Goal: Task Accomplishment & Management: Manage account settings

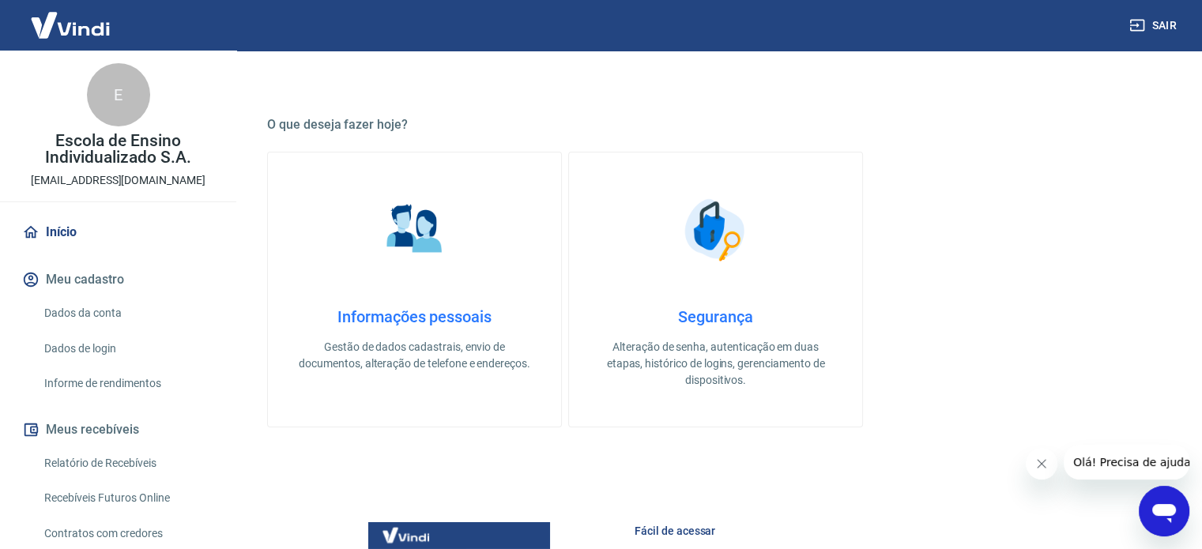
scroll to position [237, 0]
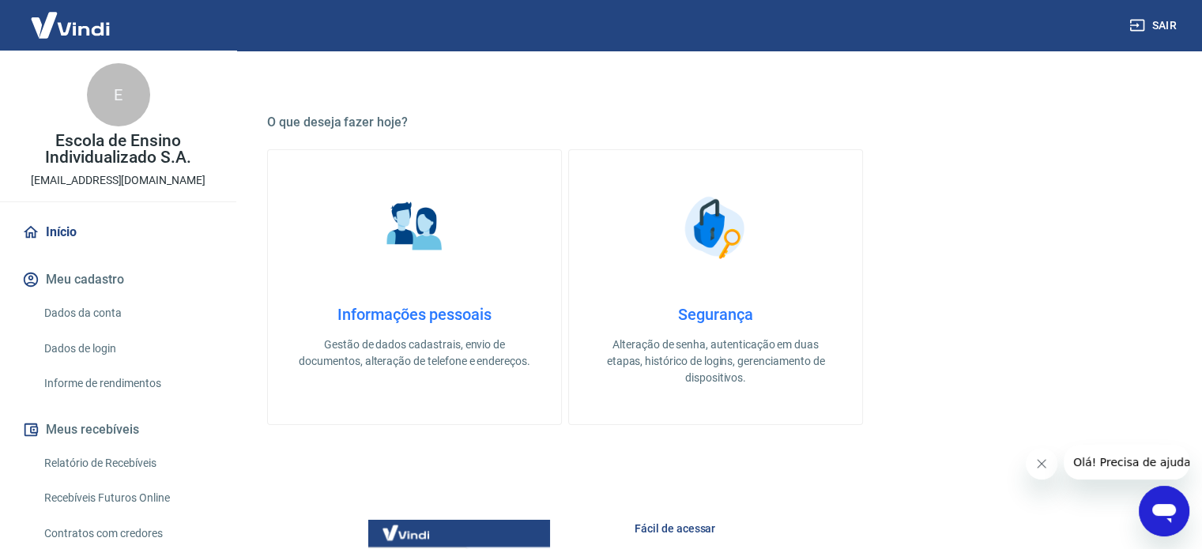
click at [1046, 473] on button "Fechar mensagem da empresa" at bounding box center [1042, 464] width 32 height 32
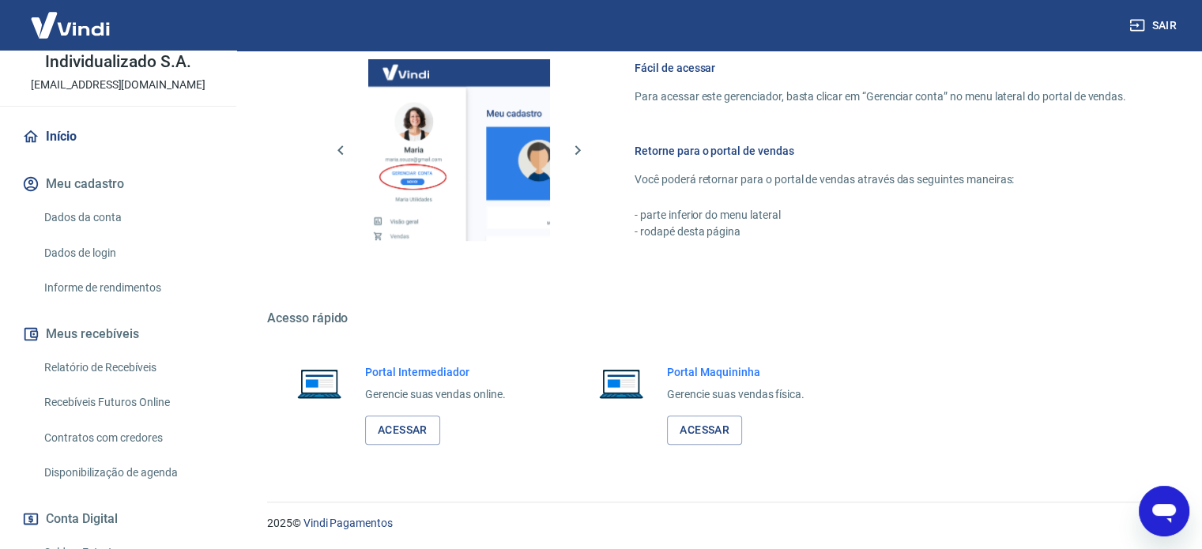
scroll to position [294, 0]
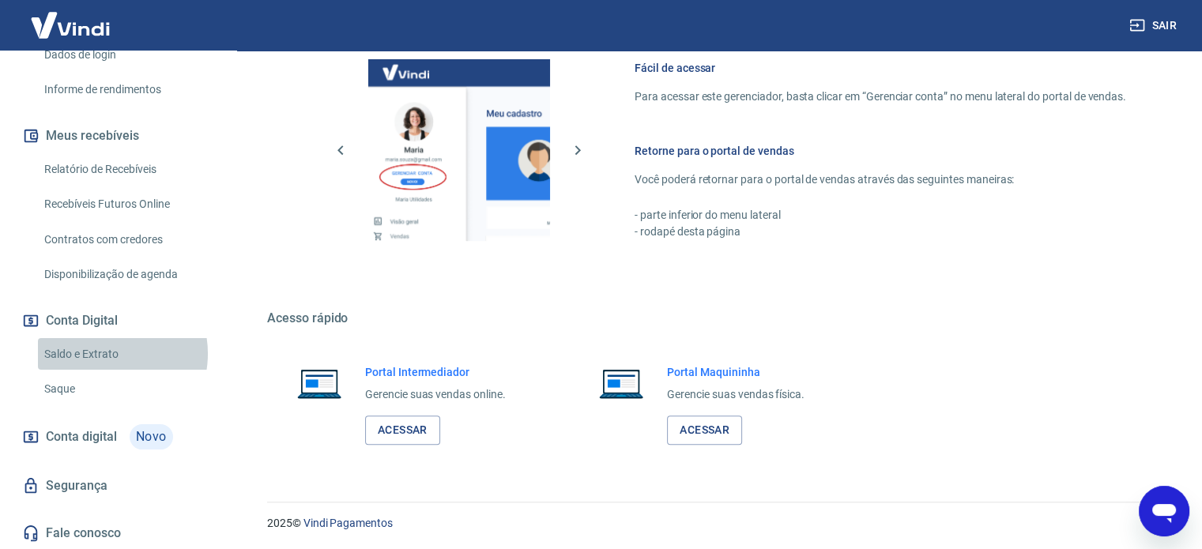
click at [101, 353] on link "Saldo e Extrato" at bounding box center [127, 354] width 179 height 32
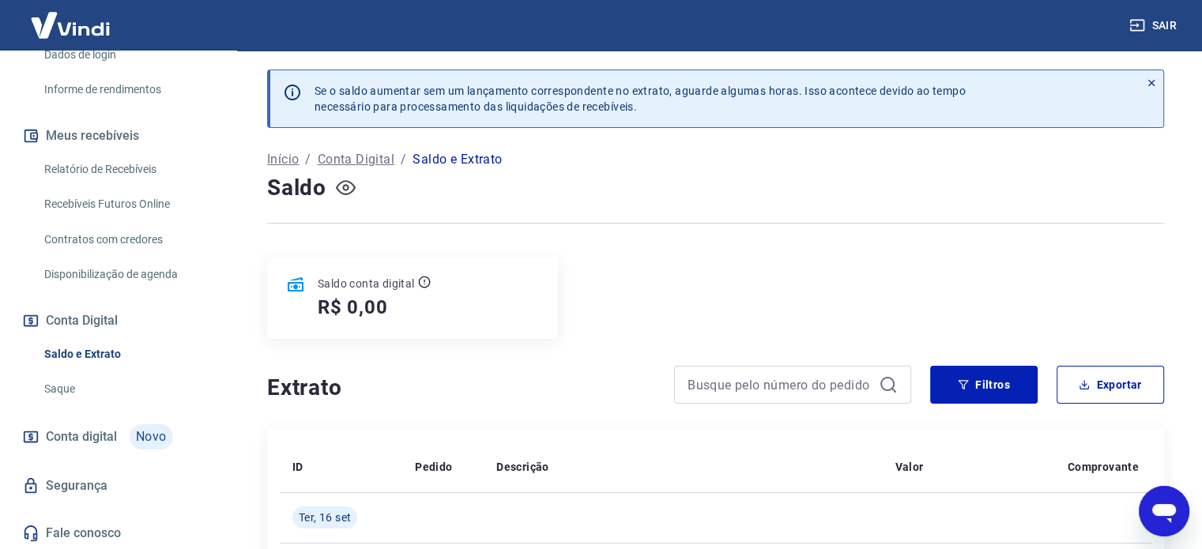
click at [349, 189] on icon "button" at bounding box center [346, 188] width 20 height 20
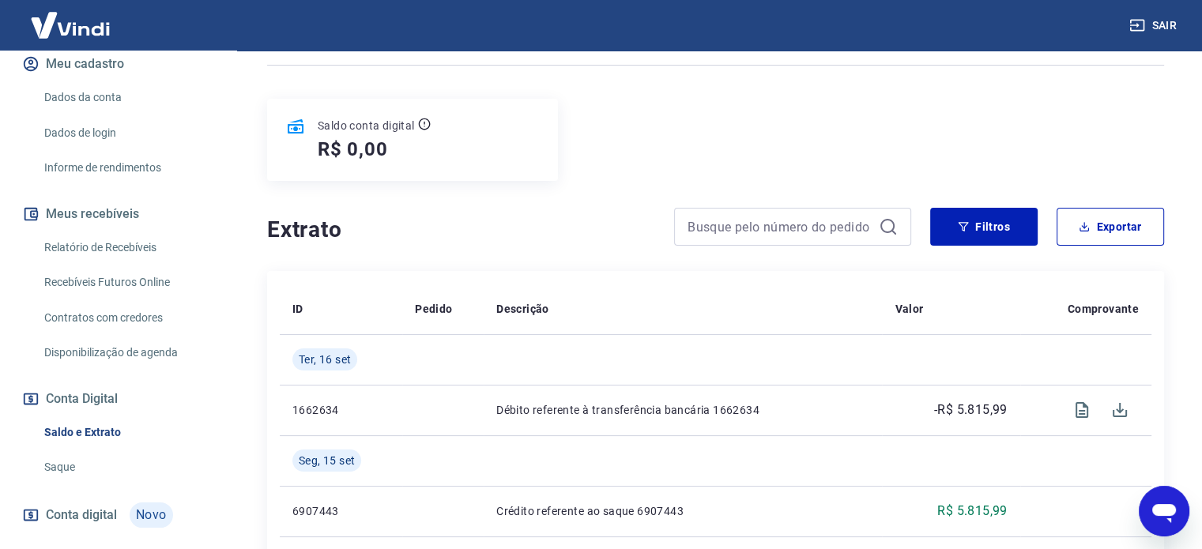
scroll to position [215, 0]
click at [143, 241] on link "Relatório de Recebíveis" at bounding box center [127, 248] width 179 height 32
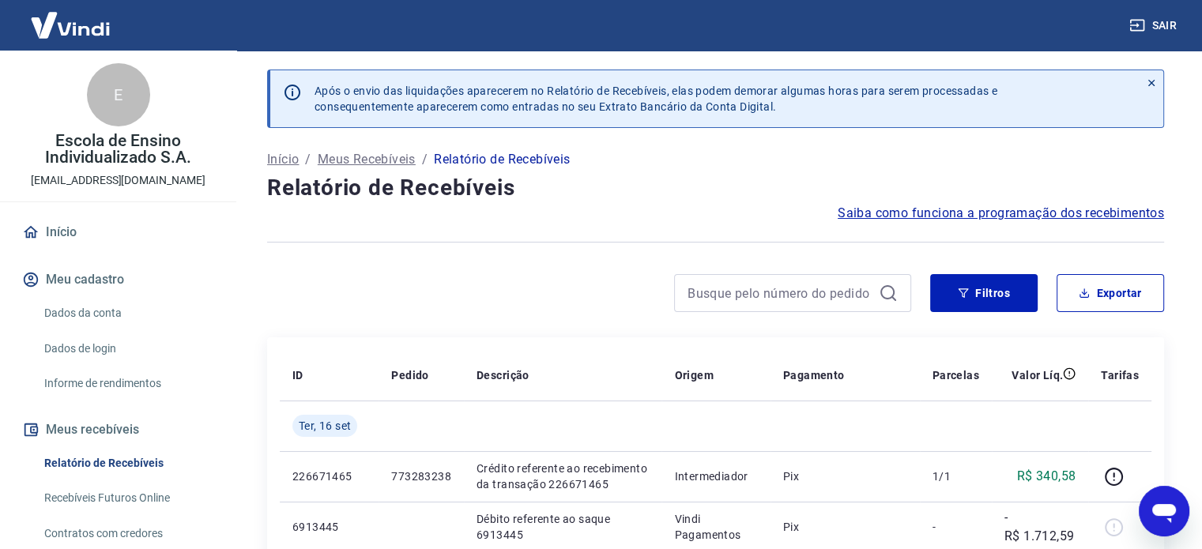
click at [75, 230] on link "Início" at bounding box center [118, 232] width 198 height 35
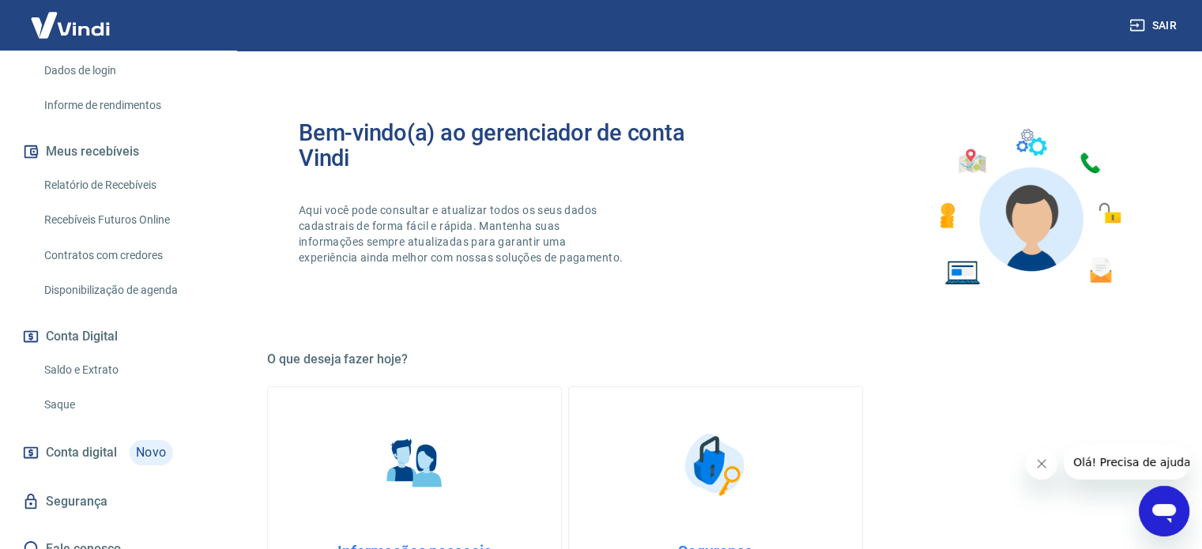
scroll to position [294, 0]
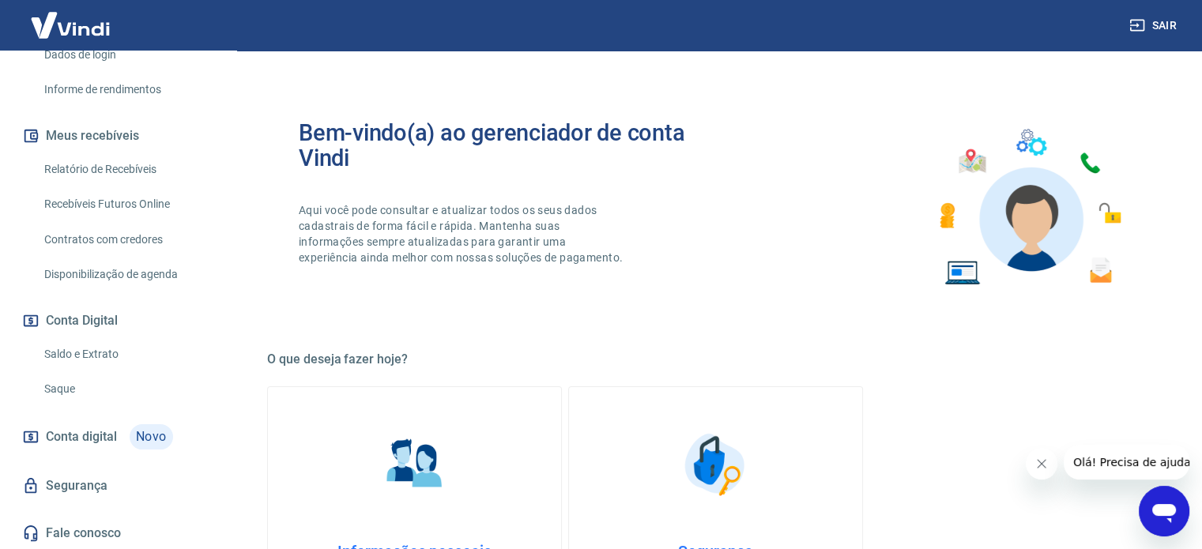
click at [88, 363] on link "Saldo e Extrato" at bounding box center [127, 354] width 179 height 32
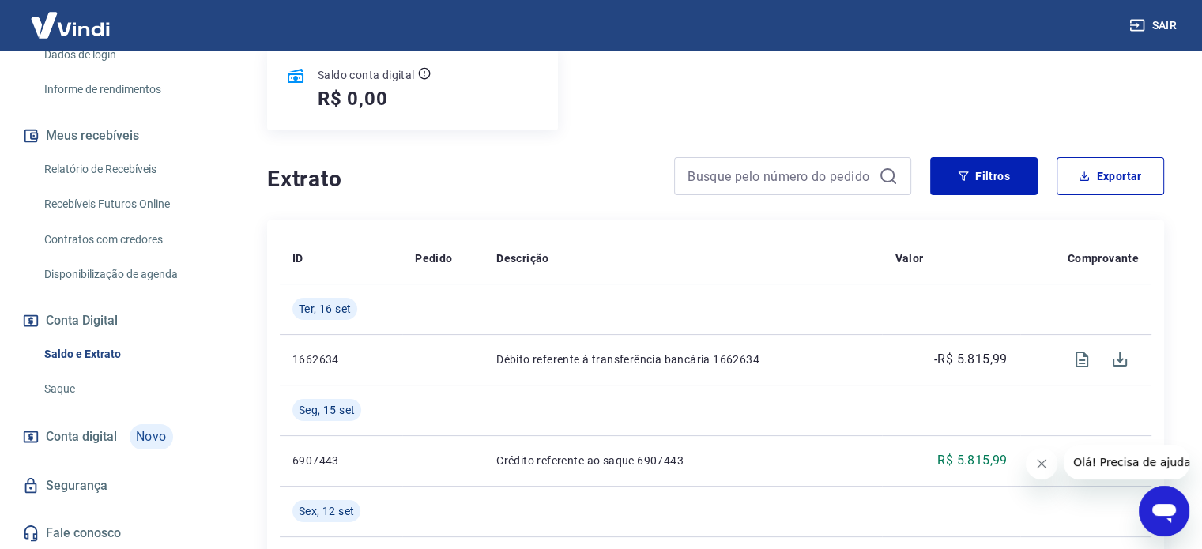
scroll to position [237, 0]
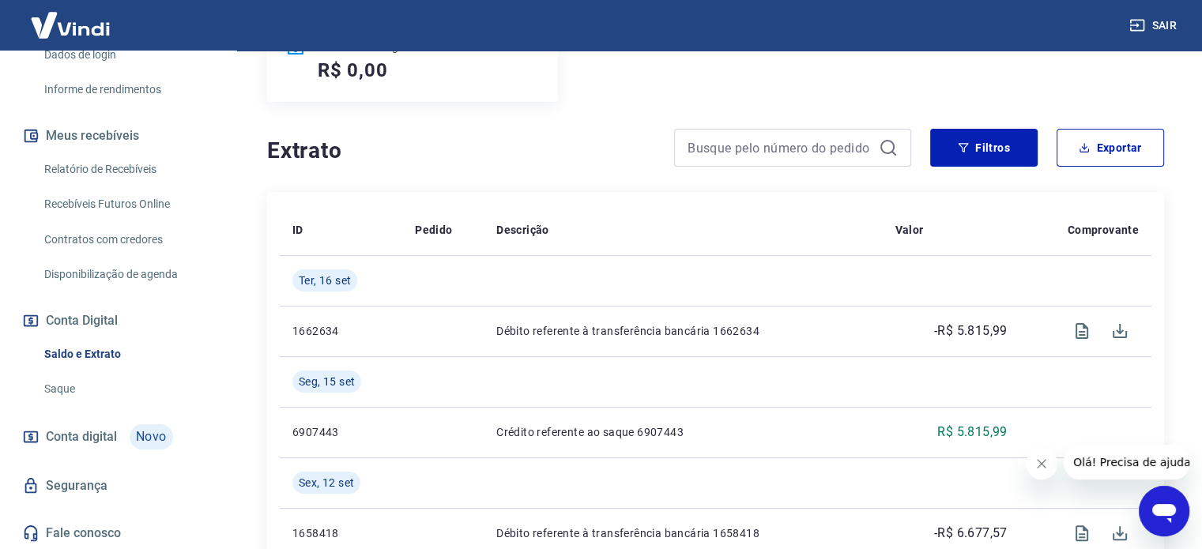
click at [85, 442] on span "Conta digital" at bounding box center [81, 437] width 71 height 22
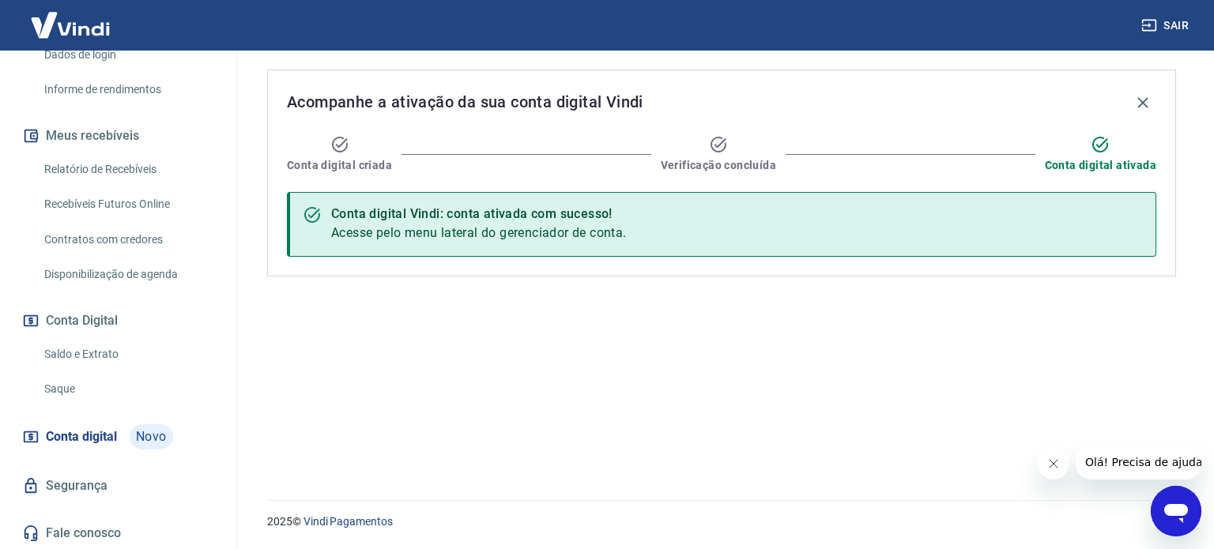
click at [103, 334] on button "Conta Digital" at bounding box center [118, 321] width 198 height 35
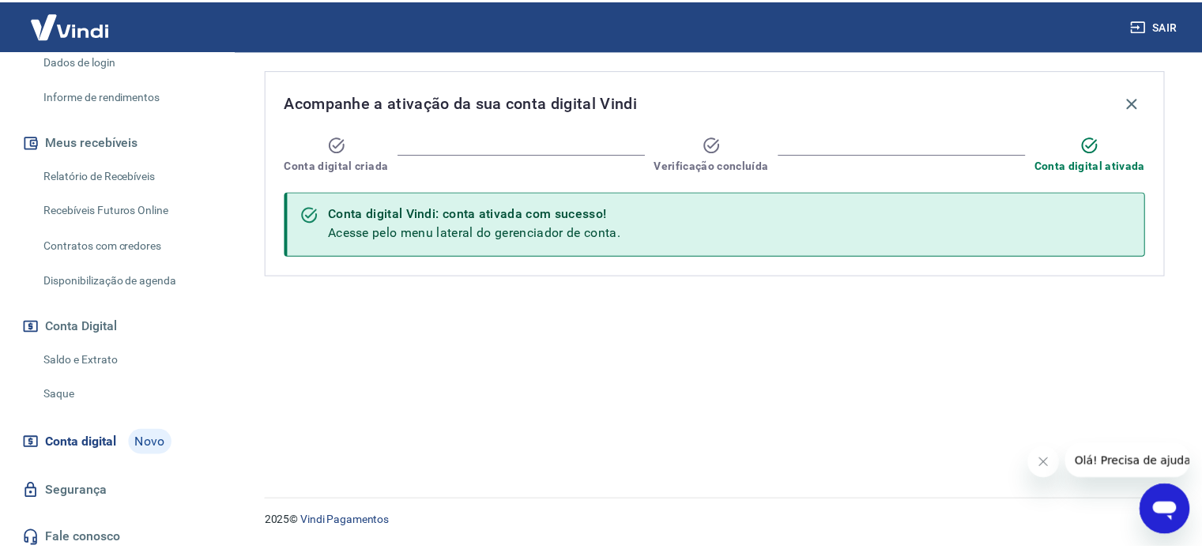
scroll to position [294, 0]
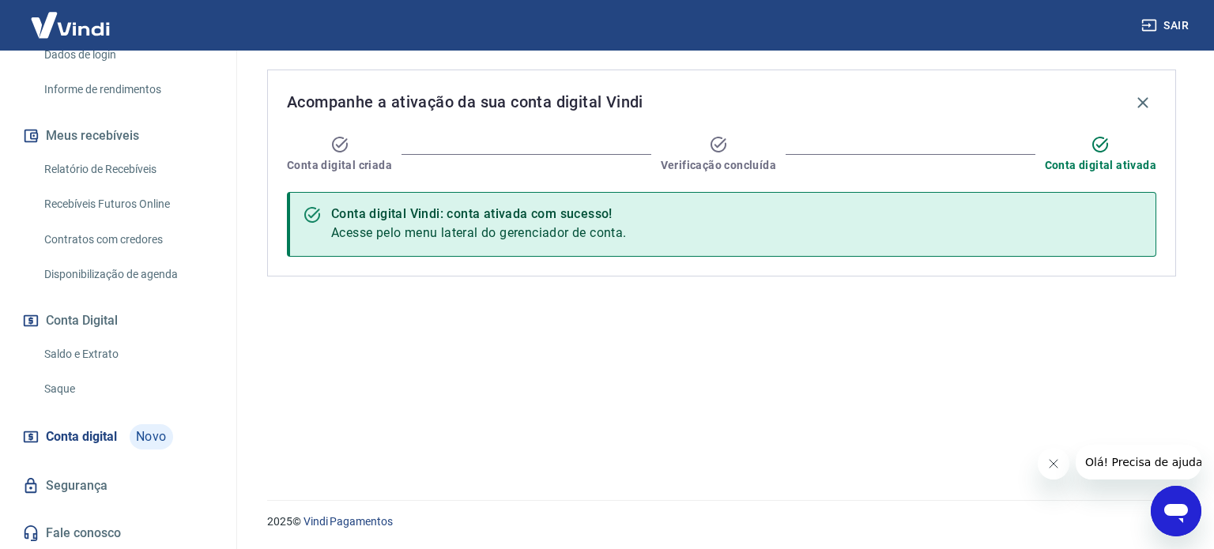
click at [84, 486] on link "Segurança" at bounding box center [118, 486] width 198 height 35
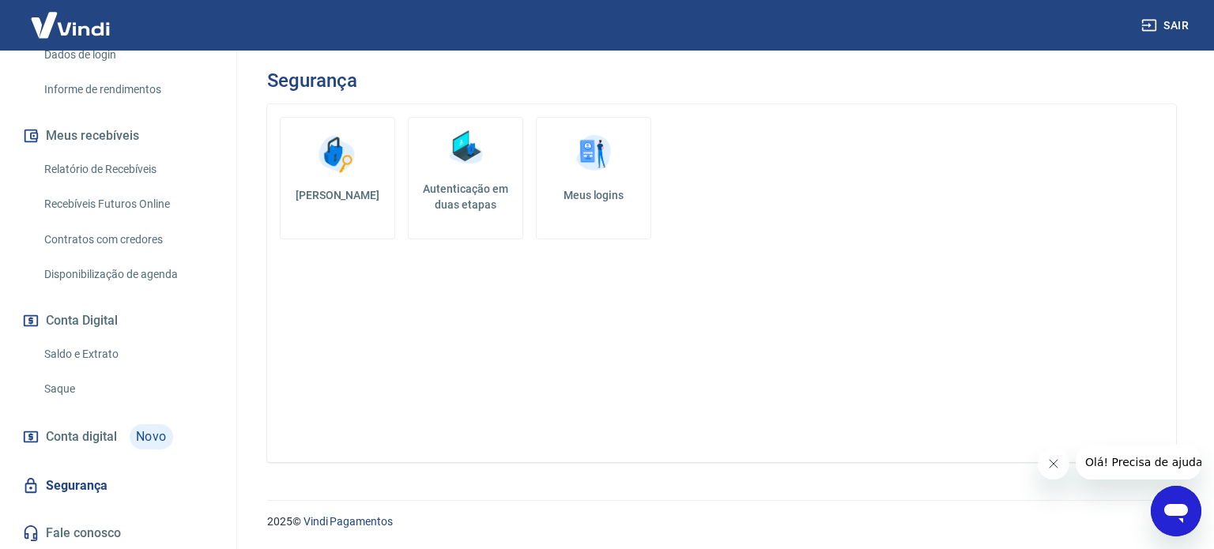
click at [603, 177] on img at bounding box center [593, 153] width 47 height 47
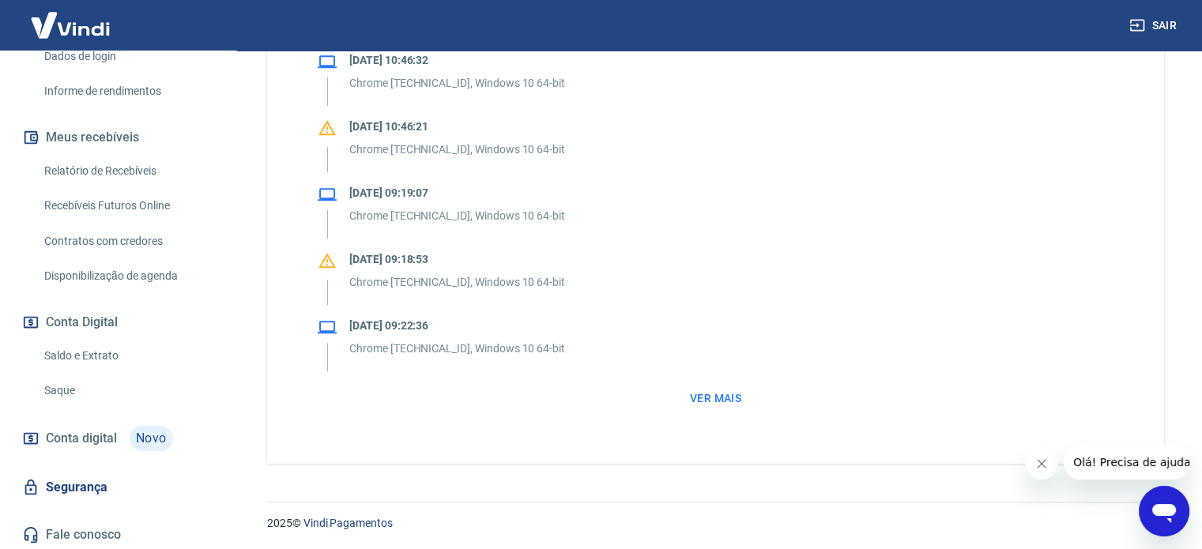
scroll to position [294, 0]
click at [86, 483] on link "Segurança" at bounding box center [118, 486] width 198 height 35
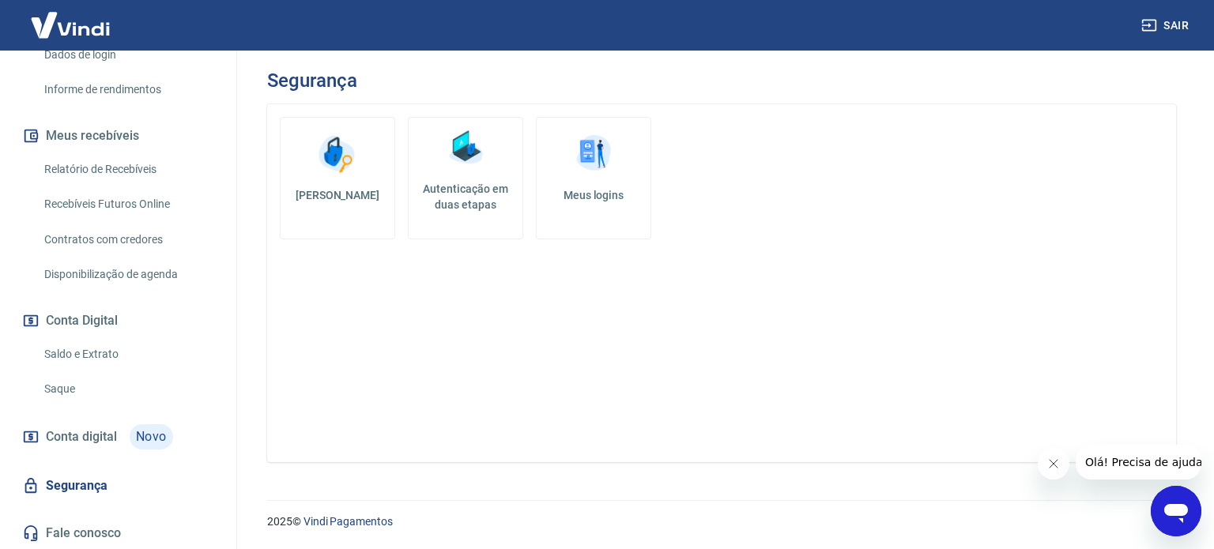
click at [478, 188] on h5 "Autenticação em duas etapas" at bounding box center [465, 197] width 101 height 32
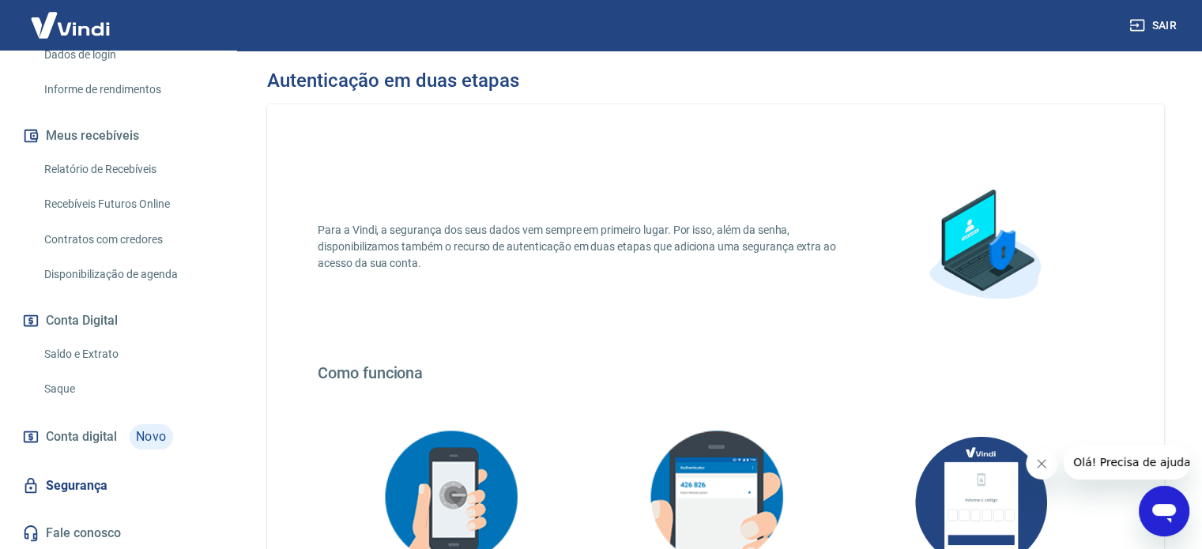
scroll to position [307, 0]
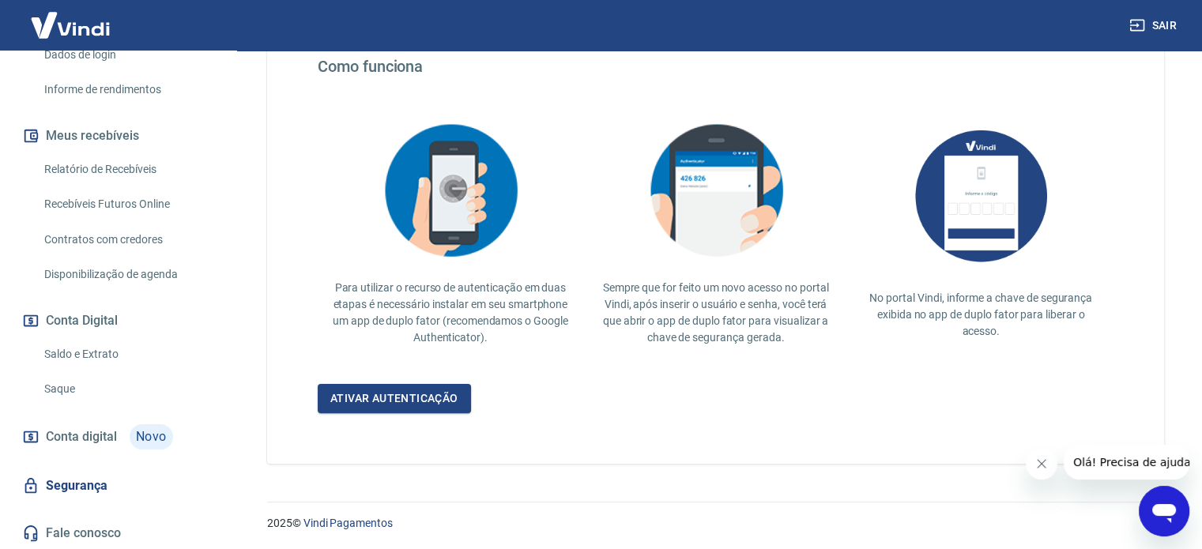
click at [76, 434] on span "Conta digital" at bounding box center [81, 437] width 71 height 22
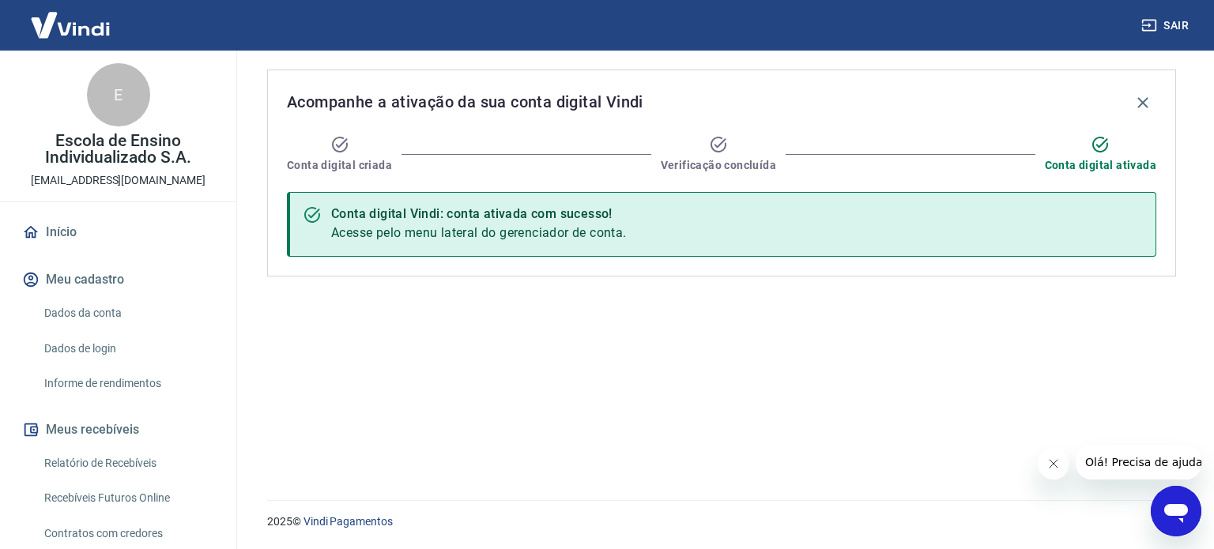
click at [101, 289] on button "Meu cadastro" at bounding box center [118, 279] width 198 height 35
click at [100, 315] on link "Dados da conta" at bounding box center [127, 313] width 179 height 32
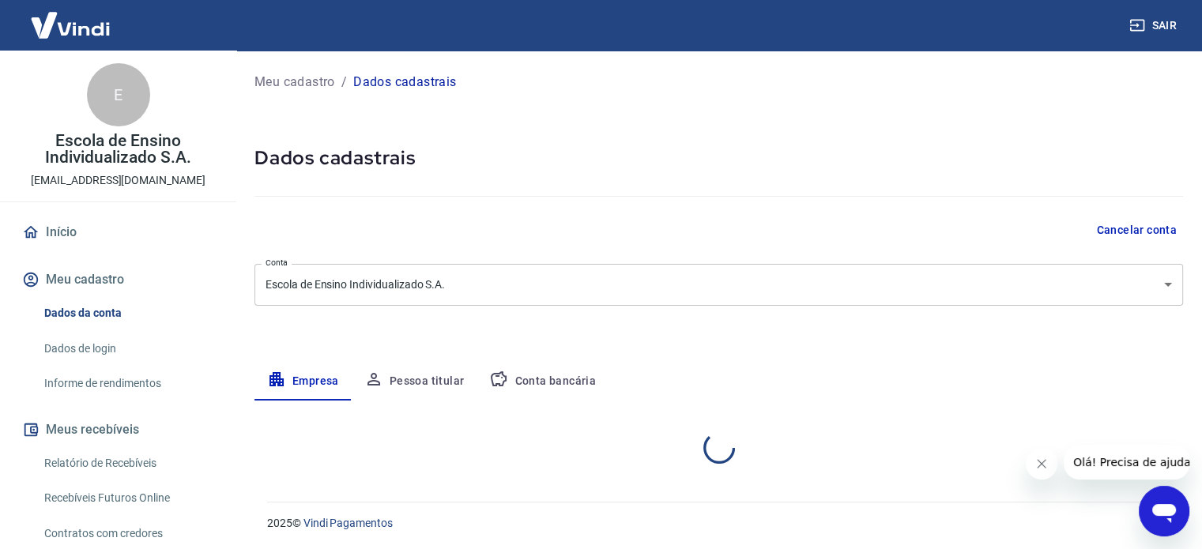
select select "ES"
select select "business"
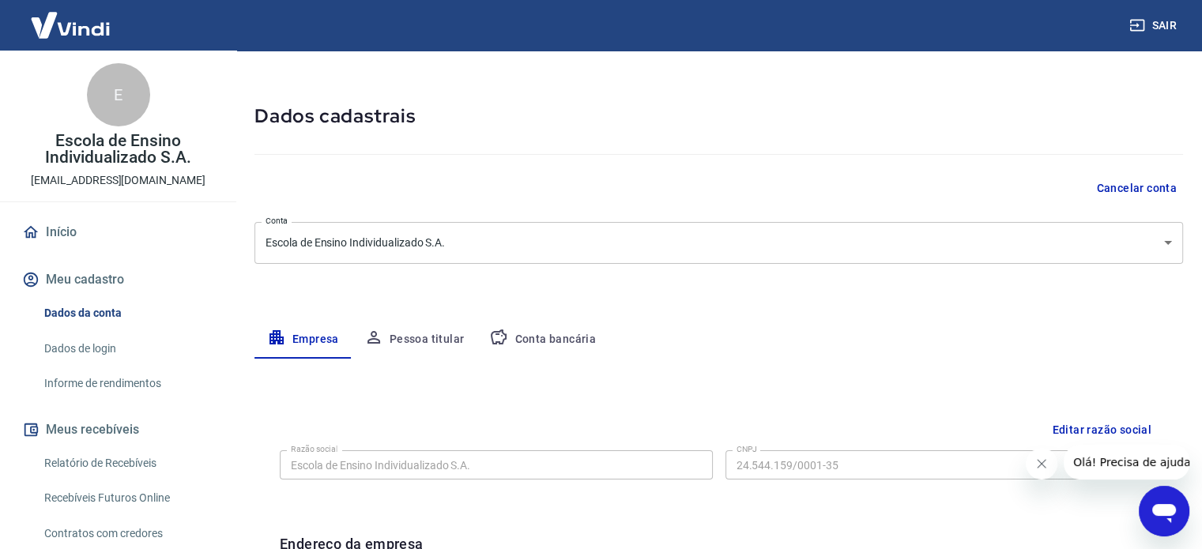
scroll to position [36, 0]
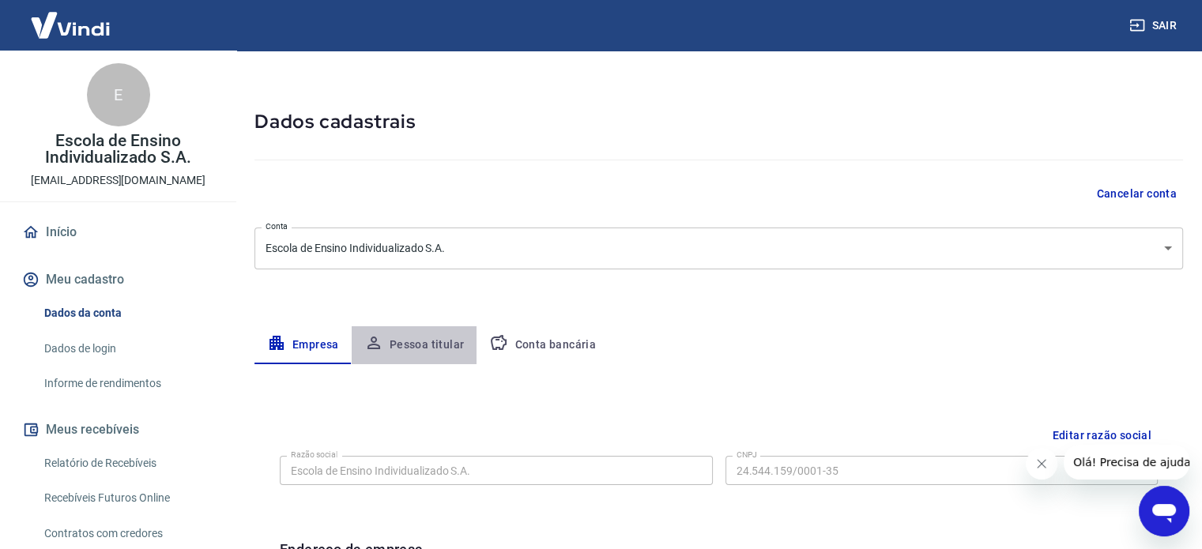
click at [436, 332] on button "Pessoa titular" at bounding box center [415, 345] width 126 height 38
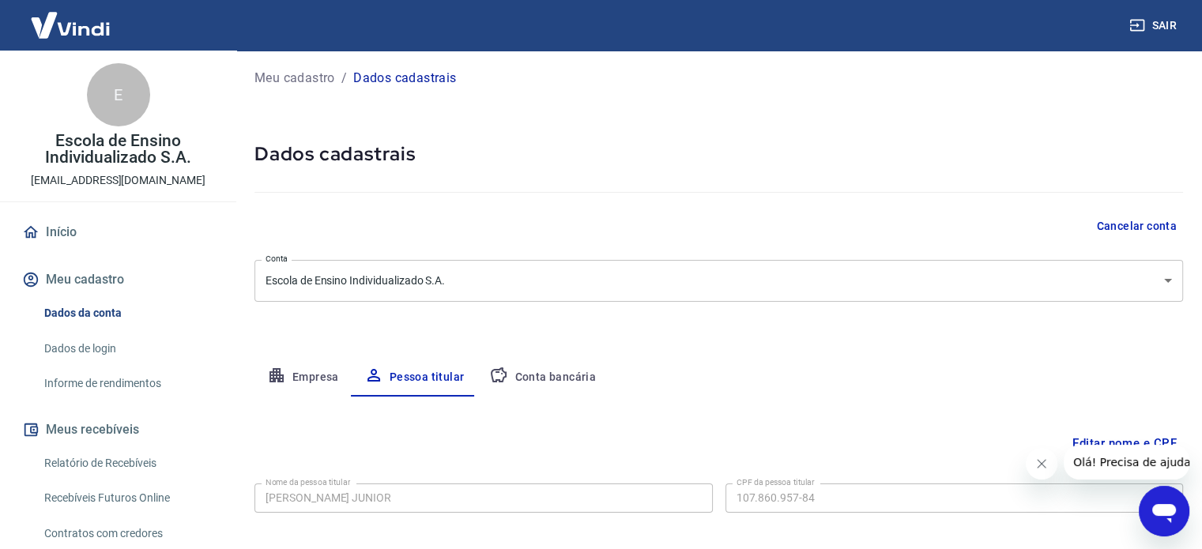
scroll to position [3, 0]
click at [518, 386] on button "Conta bancária" at bounding box center [543, 379] width 132 height 38
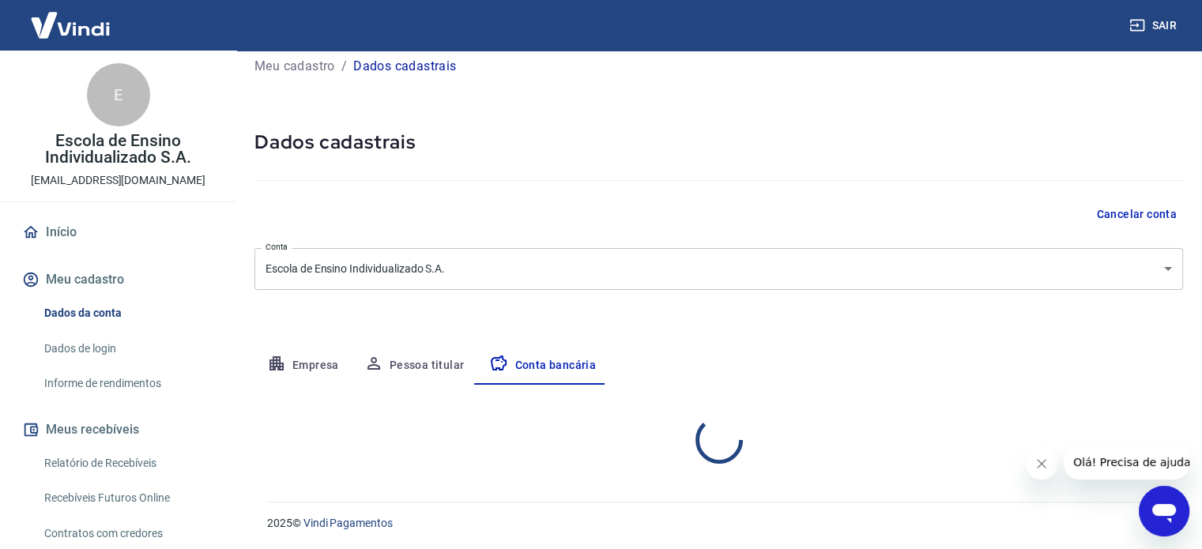
select select "1"
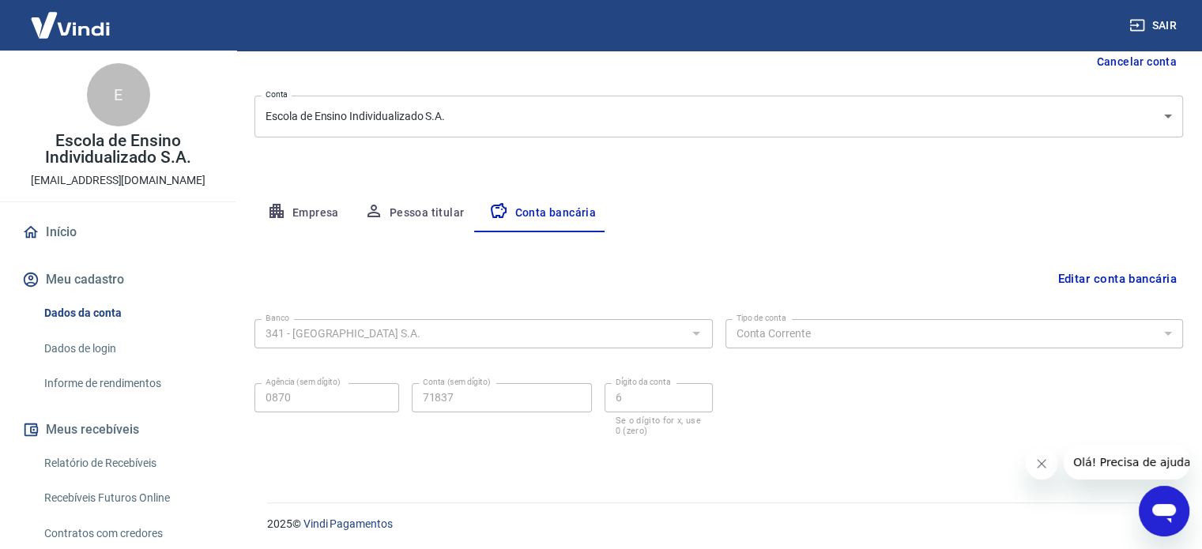
scroll to position [170, 0]
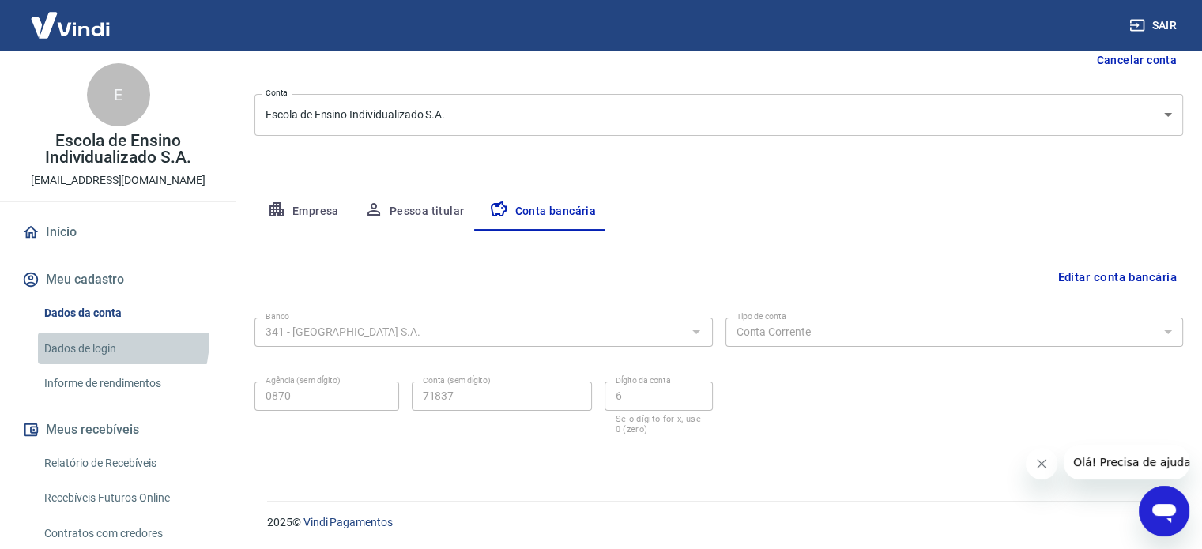
click at [100, 339] on link "Dados de login" at bounding box center [127, 349] width 179 height 32
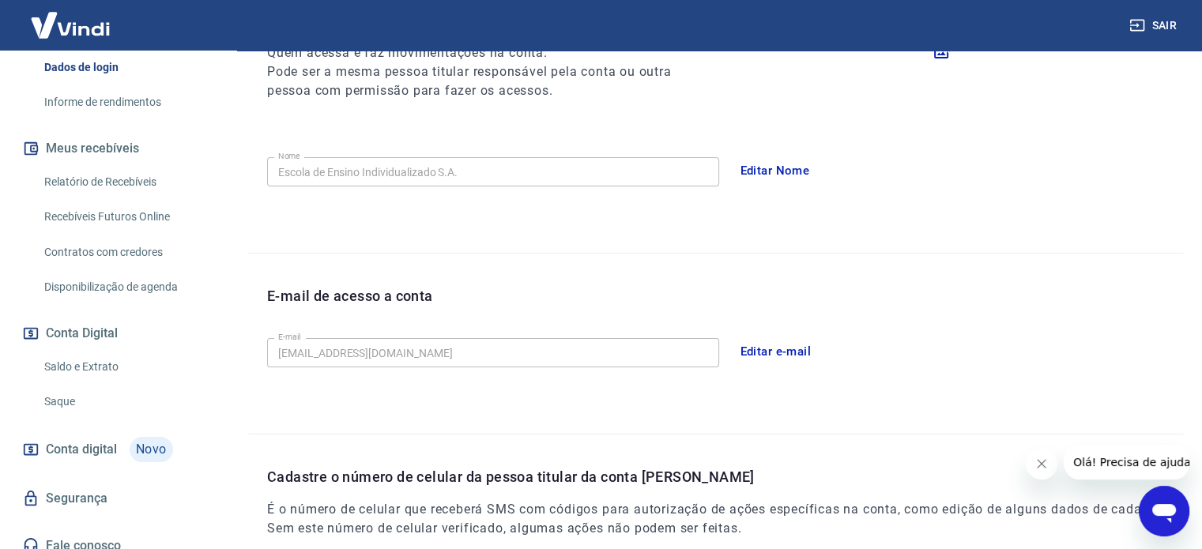
scroll to position [294, 0]
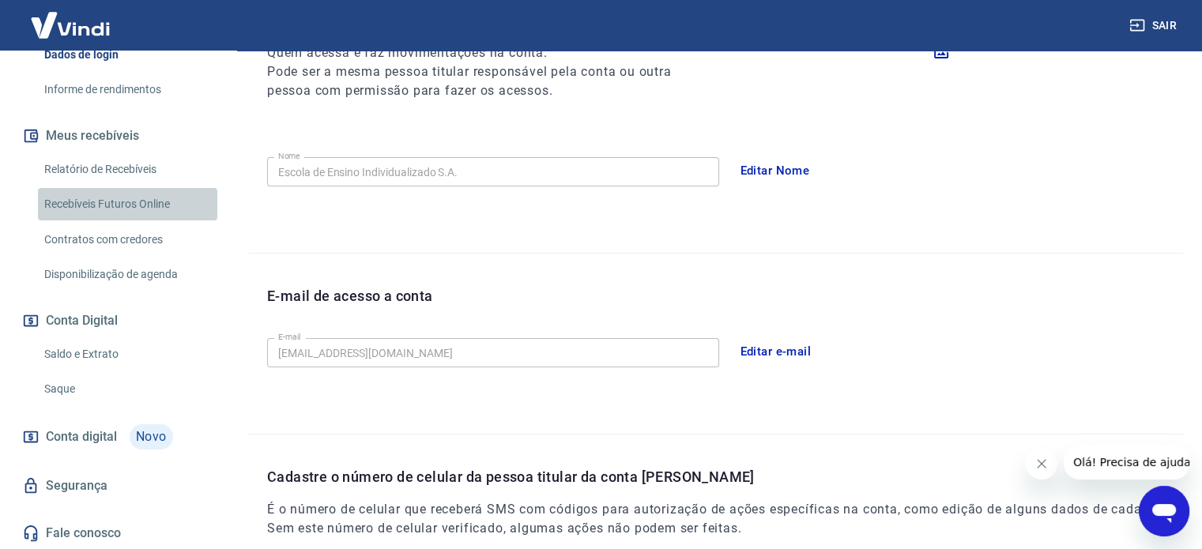
click at [149, 210] on link "Recebíveis Futuros Online" at bounding box center [127, 204] width 179 height 32
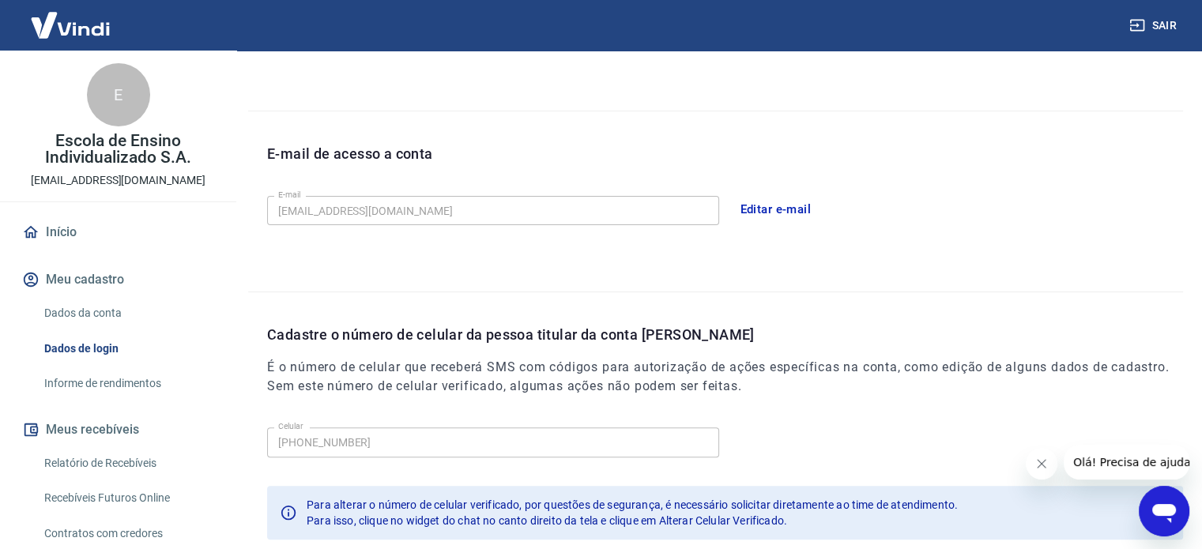
scroll to position [462, 0]
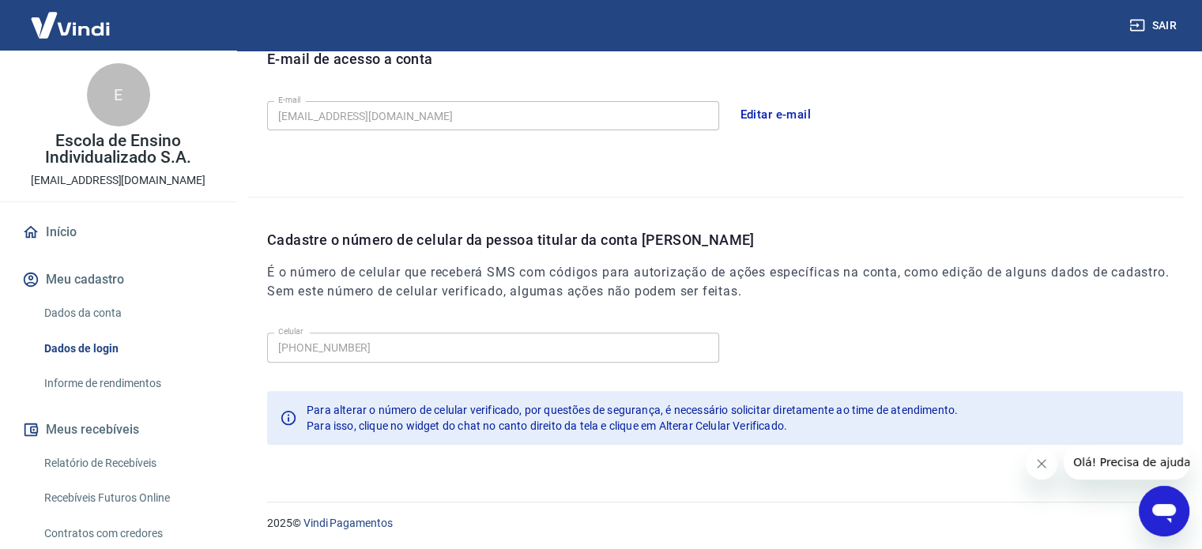
click at [452, 407] on span "Para alterar o número de celular verificado, por questões de segurança, é neces…" at bounding box center [632, 410] width 651 height 13
click at [447, 432] on div "Para isso, clique no widget do chat no canto direito da tela e clique em Altera…" at bounding box center [632, 426] width 651 height 16
click at [1044, 462] on icon "Fechar mensagem da empresa" at bounding box center [1041, 464] width 13 height 13
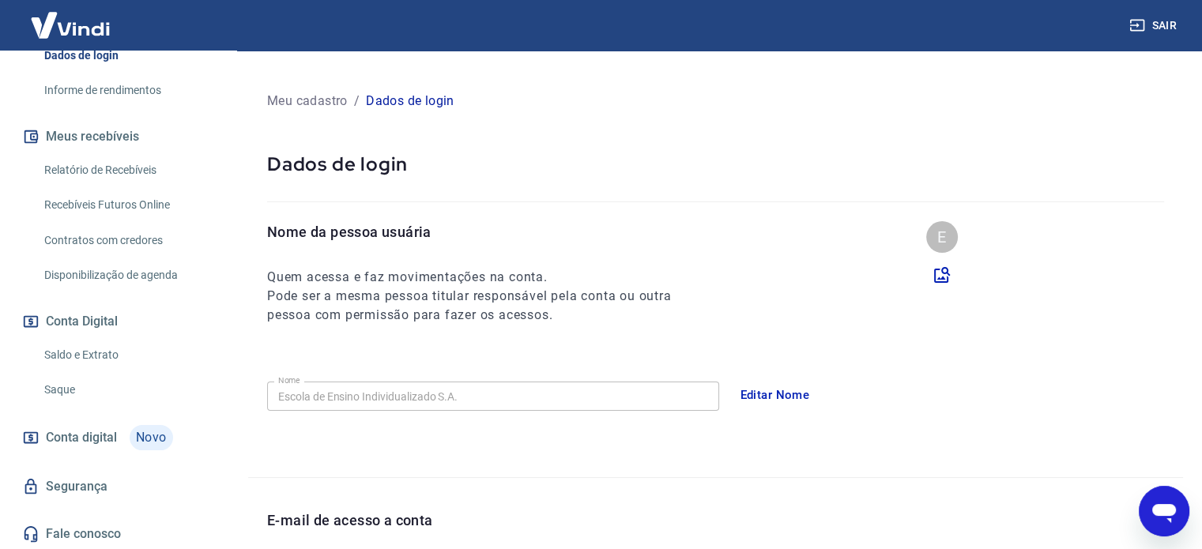
scroll to position [294, 0]
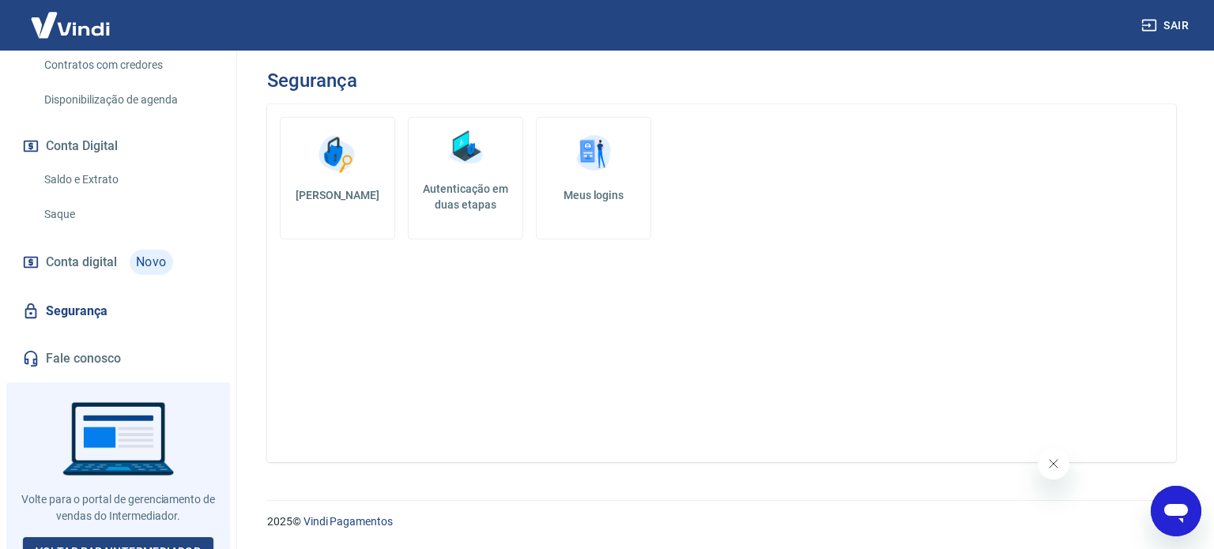
scroll to position [486, 0]
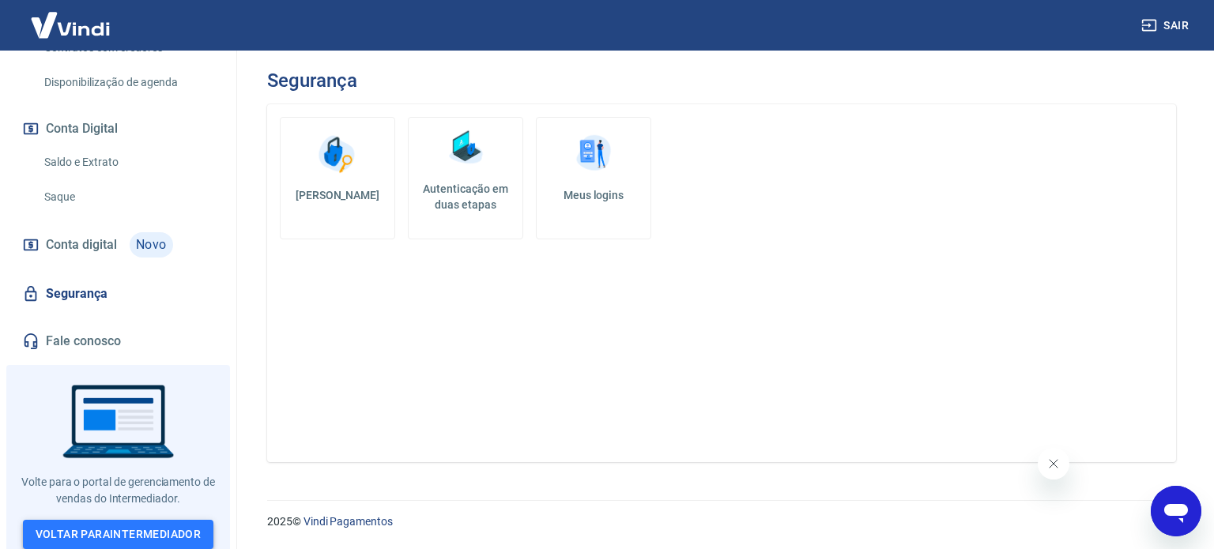
click at [128, 520] on link "Voltar para Intermediador" at bounding box center [118, 534] width 191 height 29
